Goal: Transaction & Acquisition: Book appointment/travel/reservation

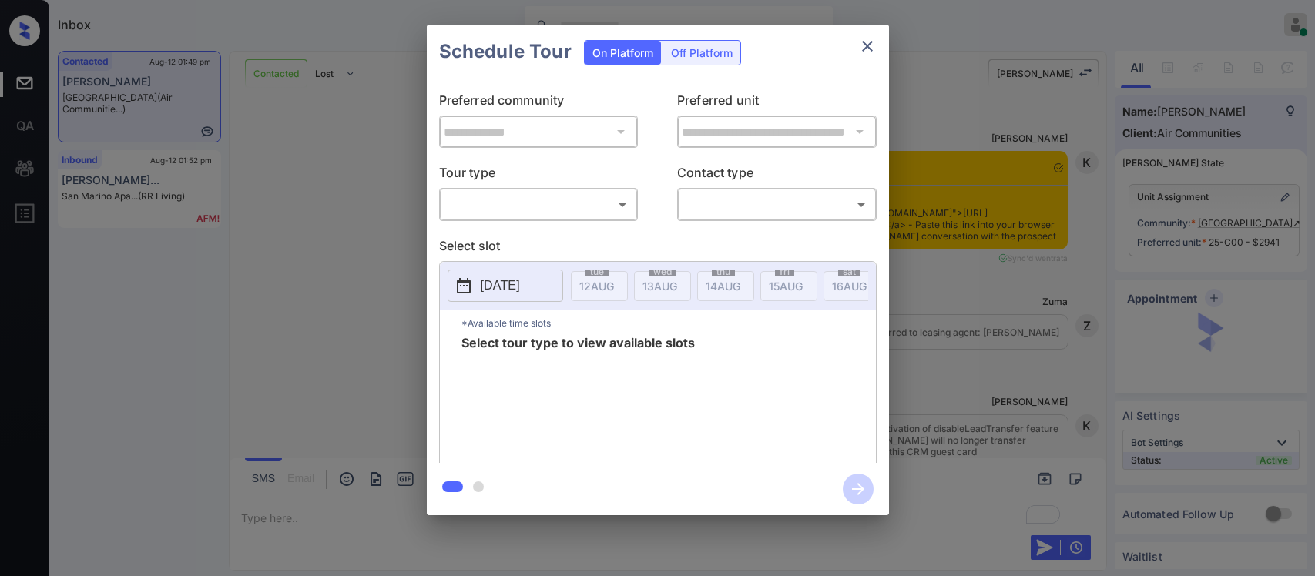
click at [594, 213] on body "Inbox [PERSON_NAME] Online Set yourself offline Set yourself on break Profile S…" at bounding box center [657, 288] width 1315 height 576
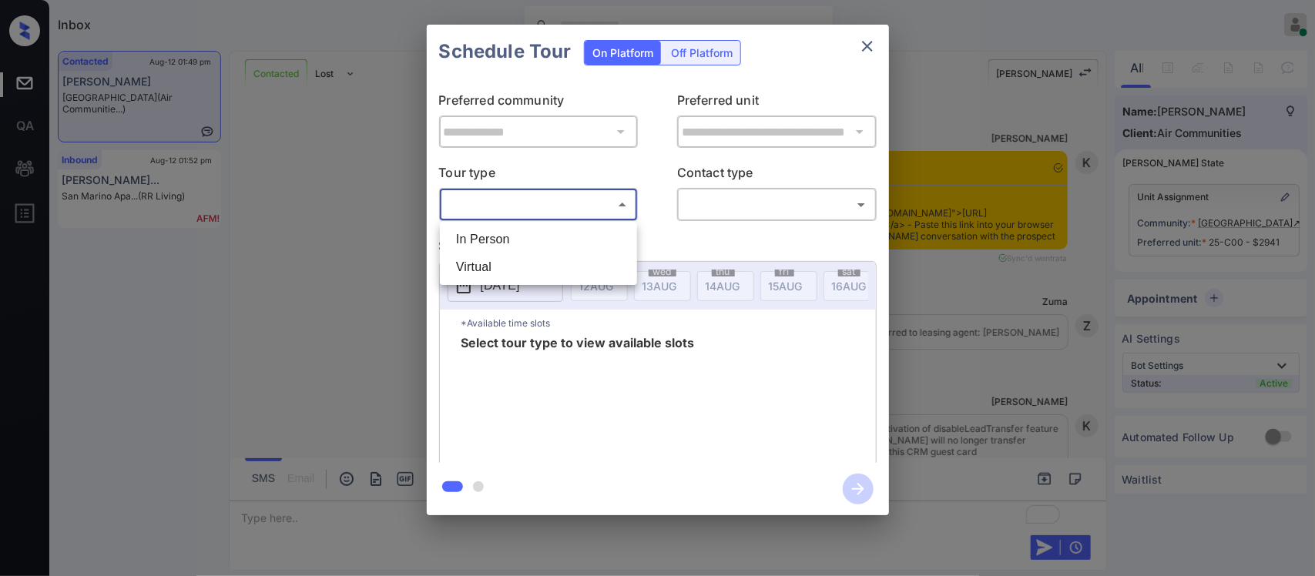
scroll to position [2083, 0]
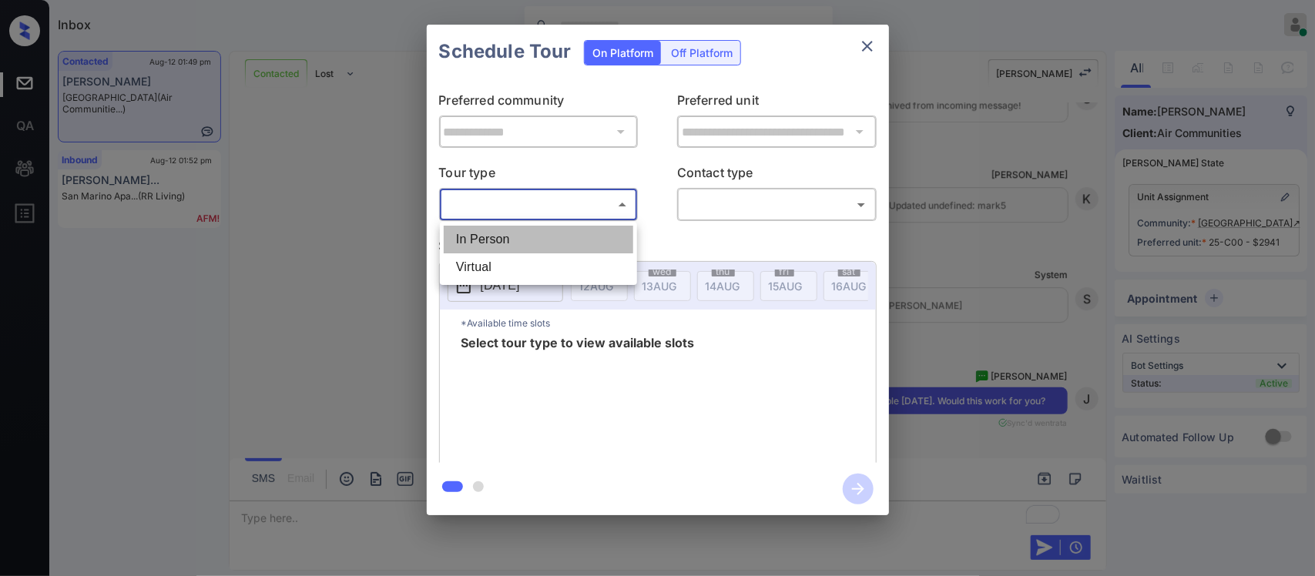
click at [591, 252] on li "In Person" at bounding box center [539, 240] width 190 height 28
type input "********"
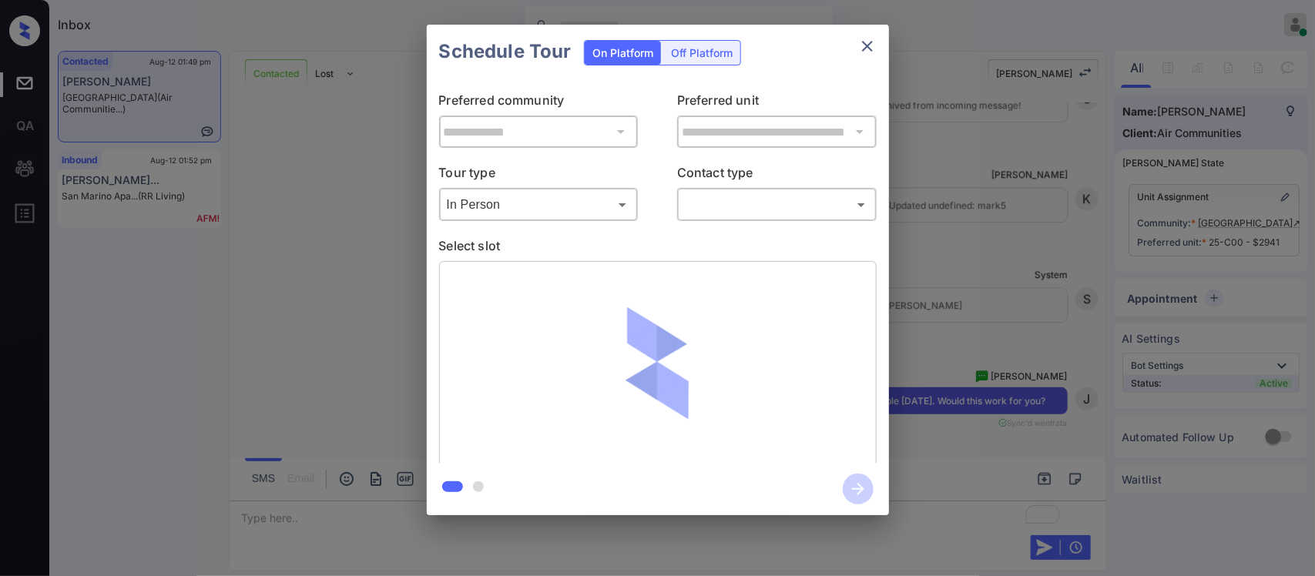
click at [754, 218] on div "​ ​" at bounding box center [777, 204] width 200 height 33
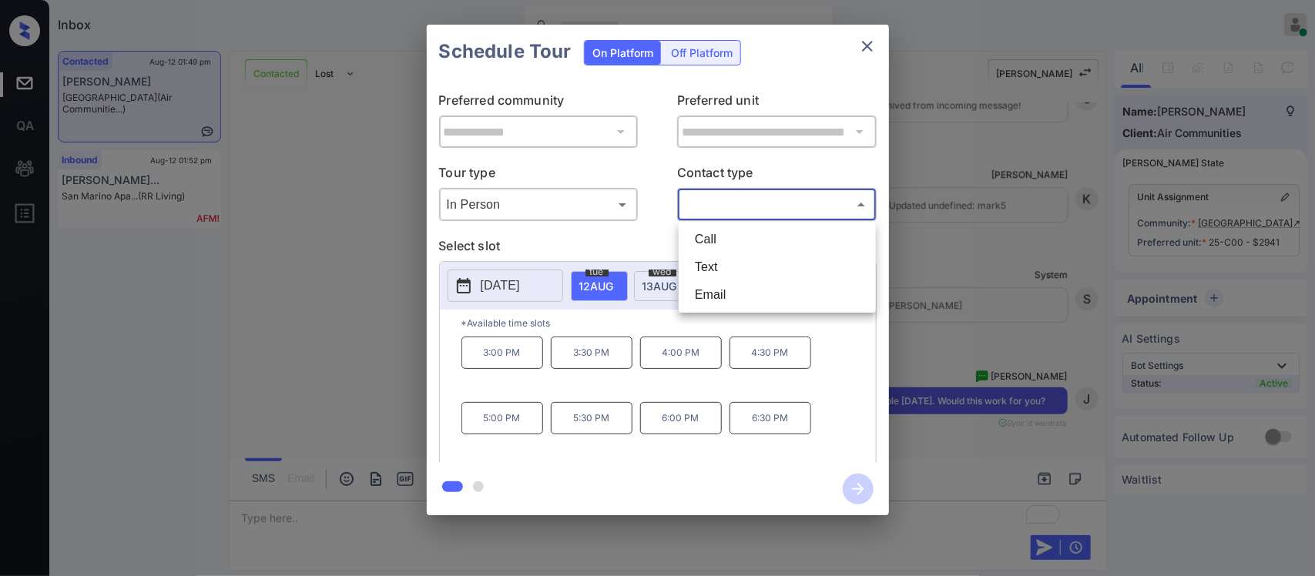
click at [741, 207] on body "Inbox [PERSON_NAME] Online Set yourself offline Set yourself on break Profile S…" at bounding box center [657, 288] width 1315 height 576
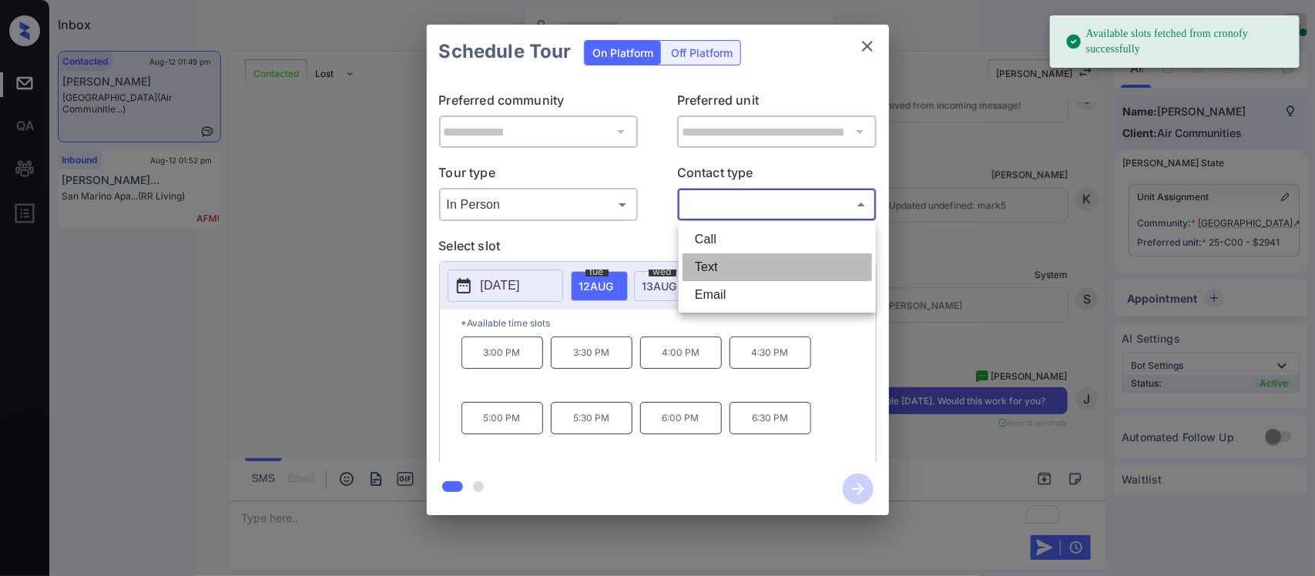
click at [722, 272] on li "Text" at bounding box center [778, 268] width 190 height 28
type input "****"
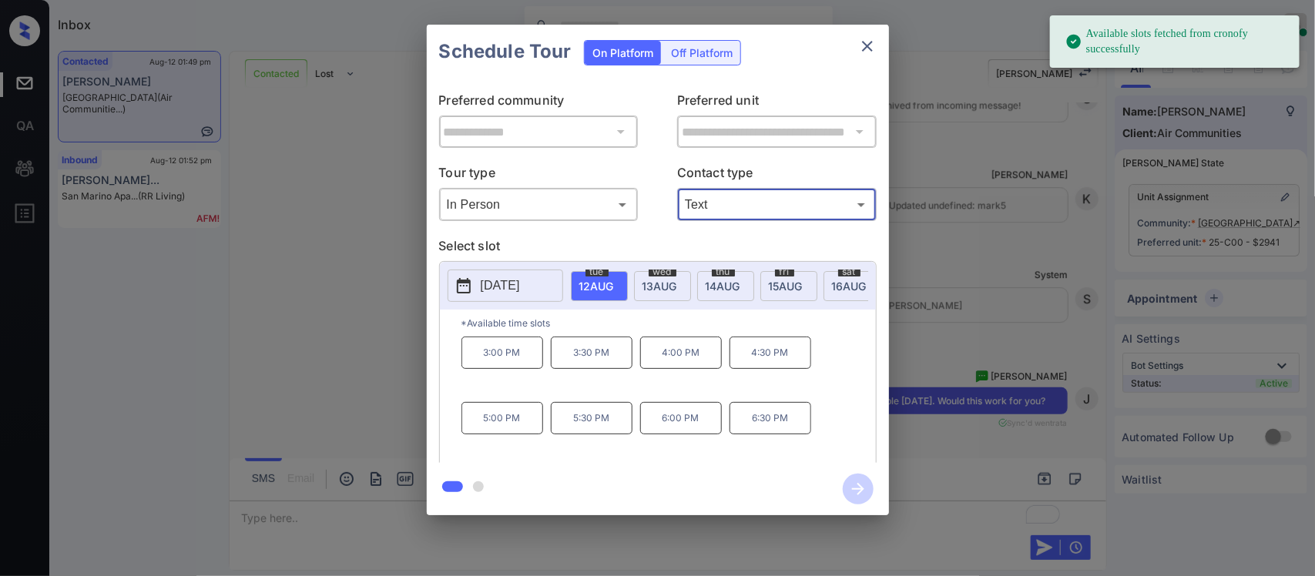
click at [652, 293] on div "[DATE]" at bounding box center [662, 286] width 57 height 30
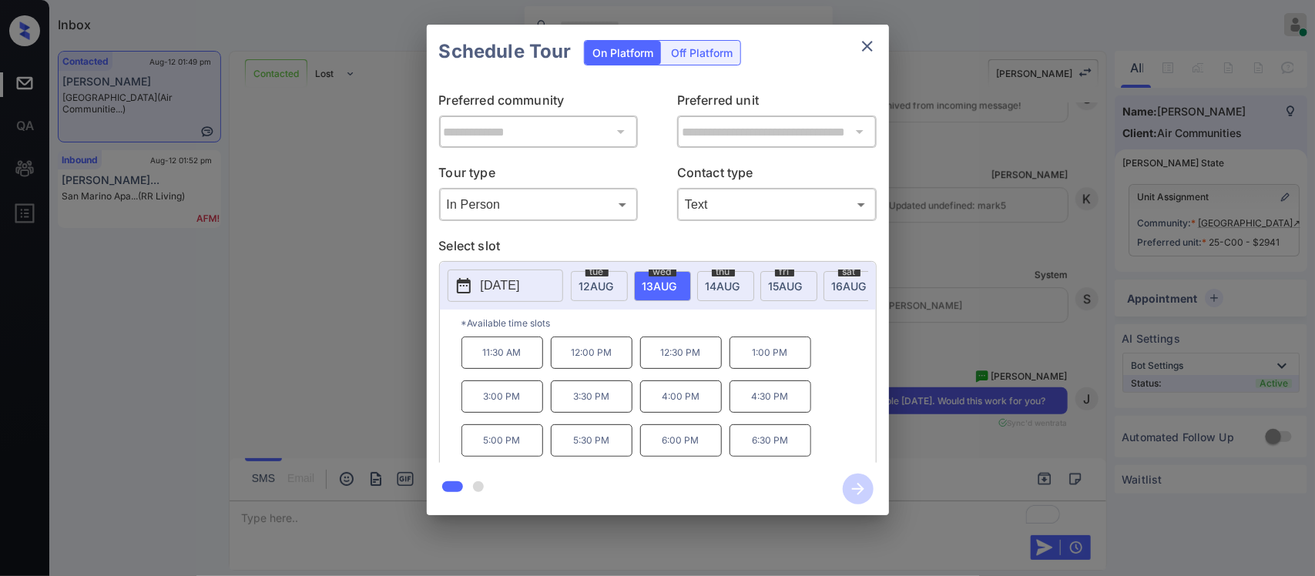
click at [684, 448] on p "6:00 PM" at bounding box center [681, 441] width 82 height 32
click at [835, 493] on button "button" at bounding box center [858, 489] width 49 height 40
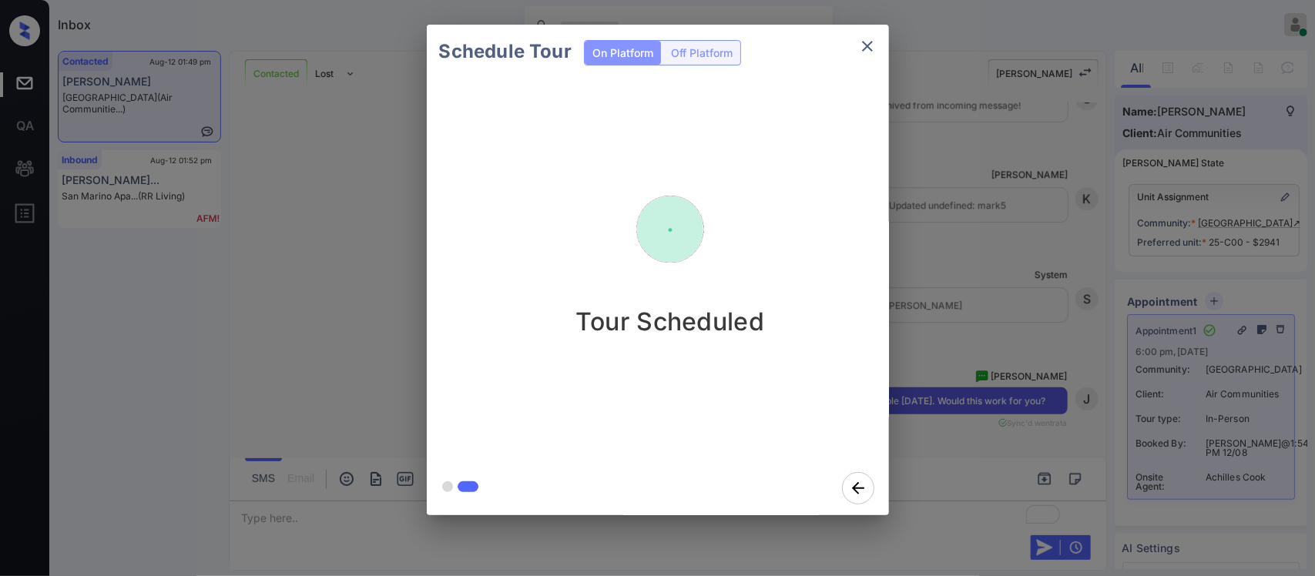
click at [1068, 378] on div "Schedule Tour On Platform Off Platform Tour Scheduled" at bounding box center [657, 270] width 1315 height 540
